Goal: Task Accomplishment & Management: Understand process/instructions

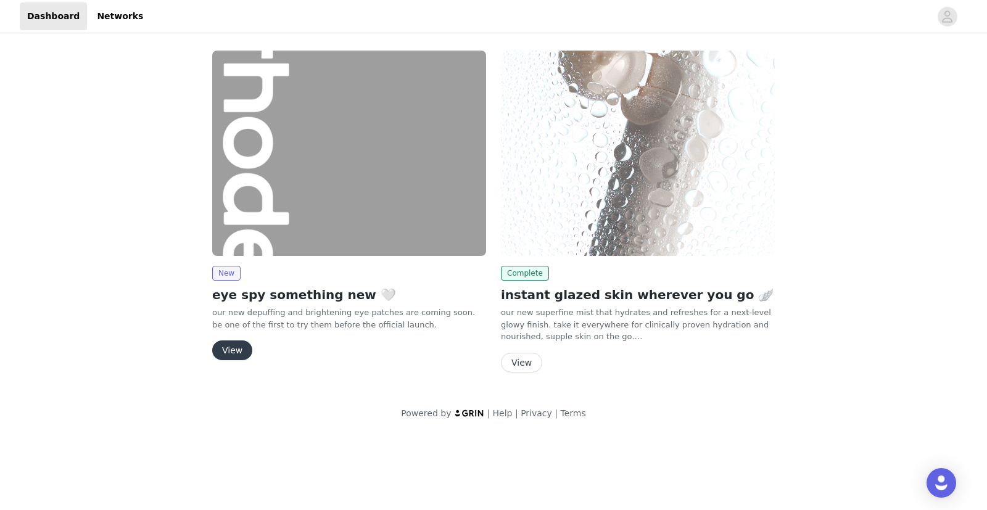
click at [238, 347] on button "View" at bounding box center [232, 350] width 40 height 20
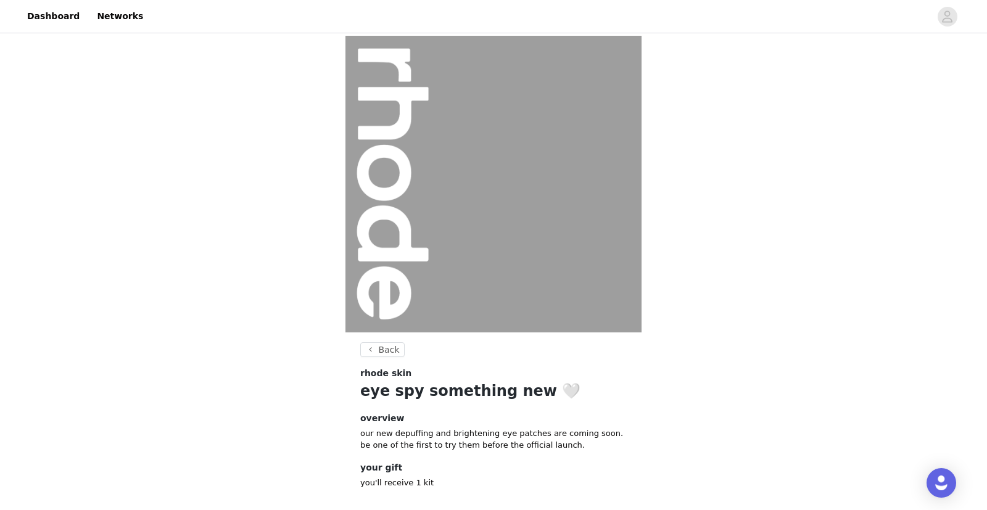
scroll to position [62, 0]
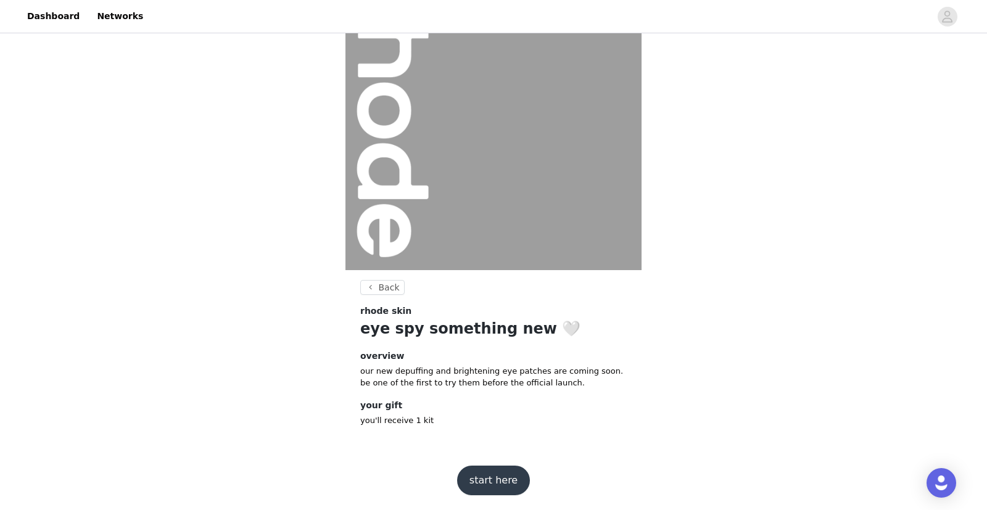
click at [507, 472] on button "start here" at bounding box center [493, 481] width 73 height 30
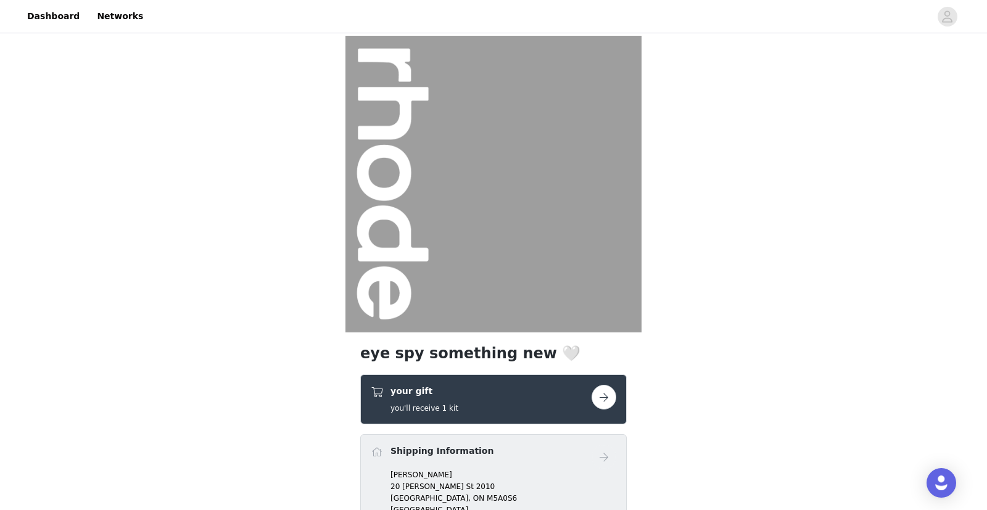
scroll to position [177, 0]
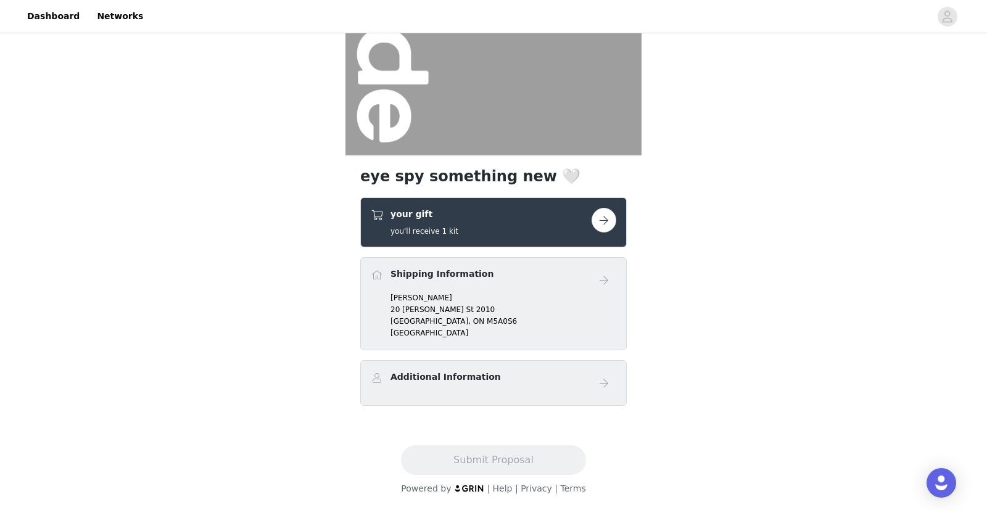
click at [424, 382] on h4 "Additional Information" at bounding box center [445, 377] width 110 height 13
click at [422, 379] on h4 "Additional Information" at bounding box center [445, 377] width 110 height 13
click at [398, 331] on p "[GEOGRAPHIC_DATA]" at bounding box center [503, 332] width 226 height 11
click at [612, 216] on button "button" at bounding box center [603, 220] width 25 height 25
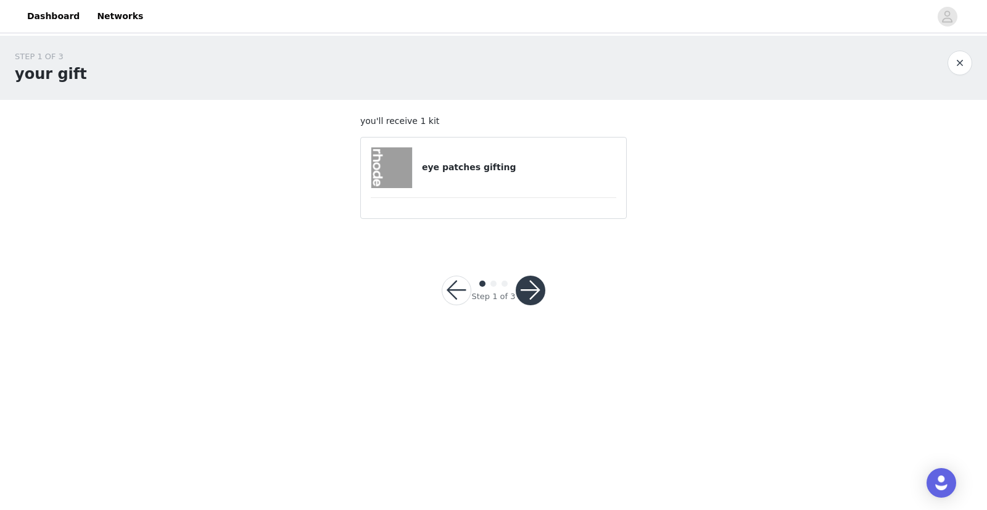
click at [520, 287] on button "button" at bounding box center [530, 291] width 30 height 30
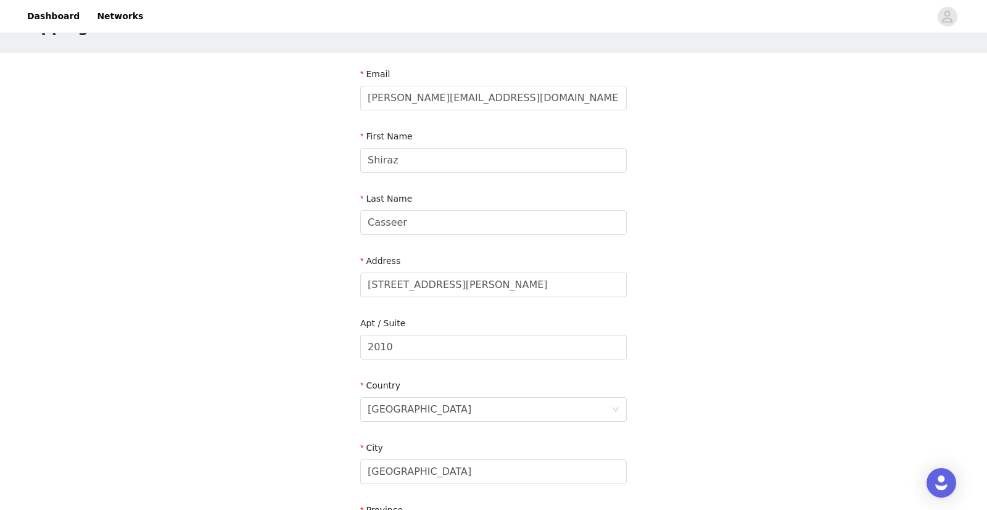
scroll to position [331, 0]
